Goal: Information Seeking & Learning: Learn about a topic

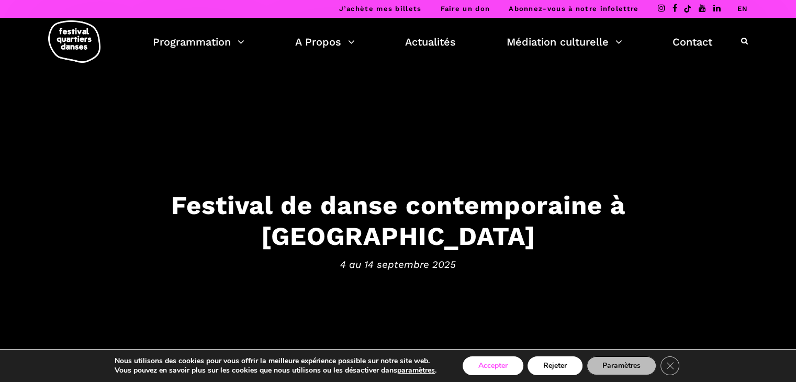
click at [504, 358] on button "Accepter" at bounding box center [492, 365] width 61 height 19
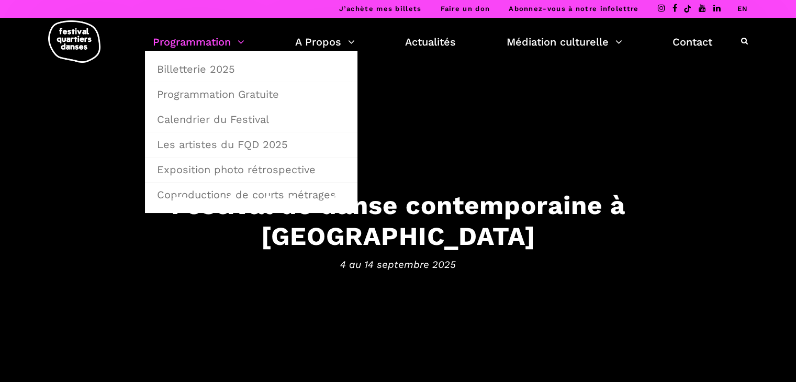
click at [195, 47] on link "Programmation" at bounding box center [199, 42] width 92 height 18
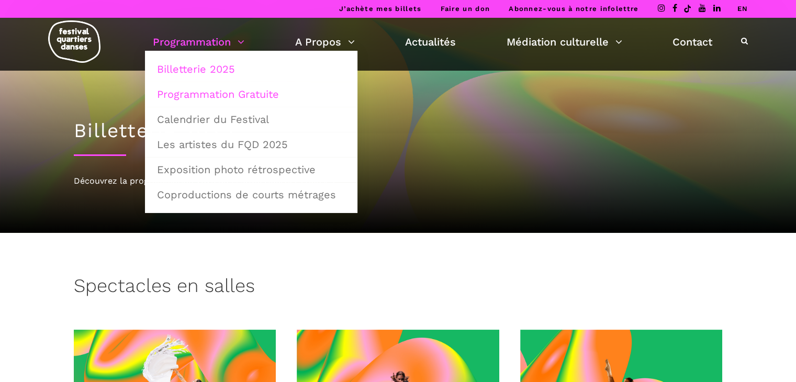
click at [205, 95] on link "Programmation Gratuite" at bounding box center [251, 94] width 201 height 24
click at [209, 92] on link "Programmation Gratuite" at bounding box center [251, 94] width 201 height 24
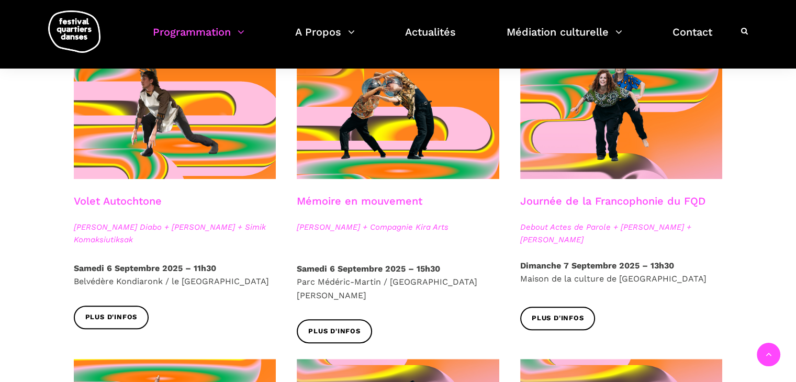
scroll to position [586, 0]
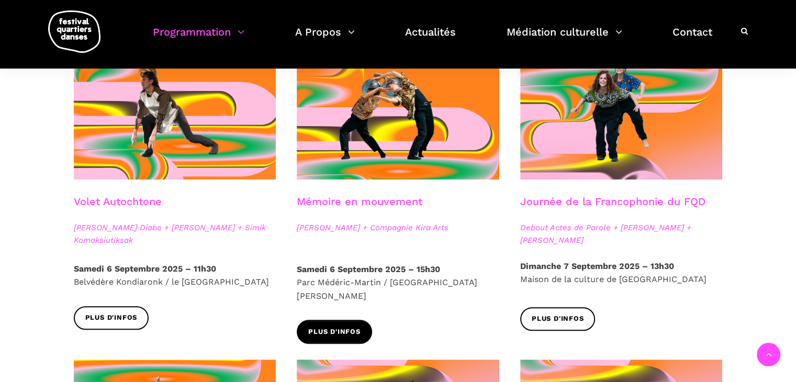
click at [343, 326] on span "Plus d'infos" at bounding box center [334, 331] width 52 height 11
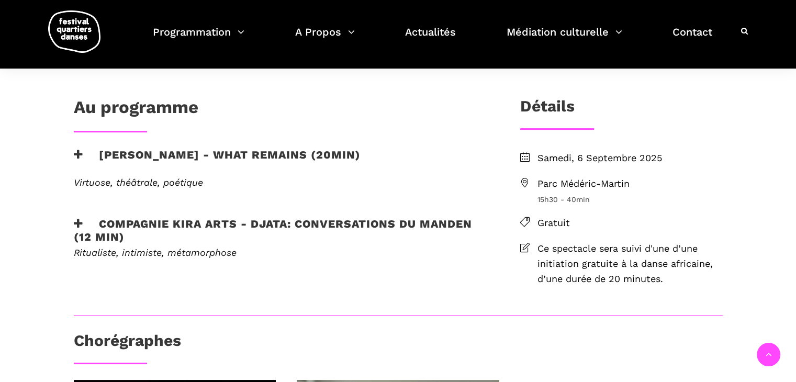
scroll to position [246, 0]
